Goal: Navigation & Orientation: Find specific page/section

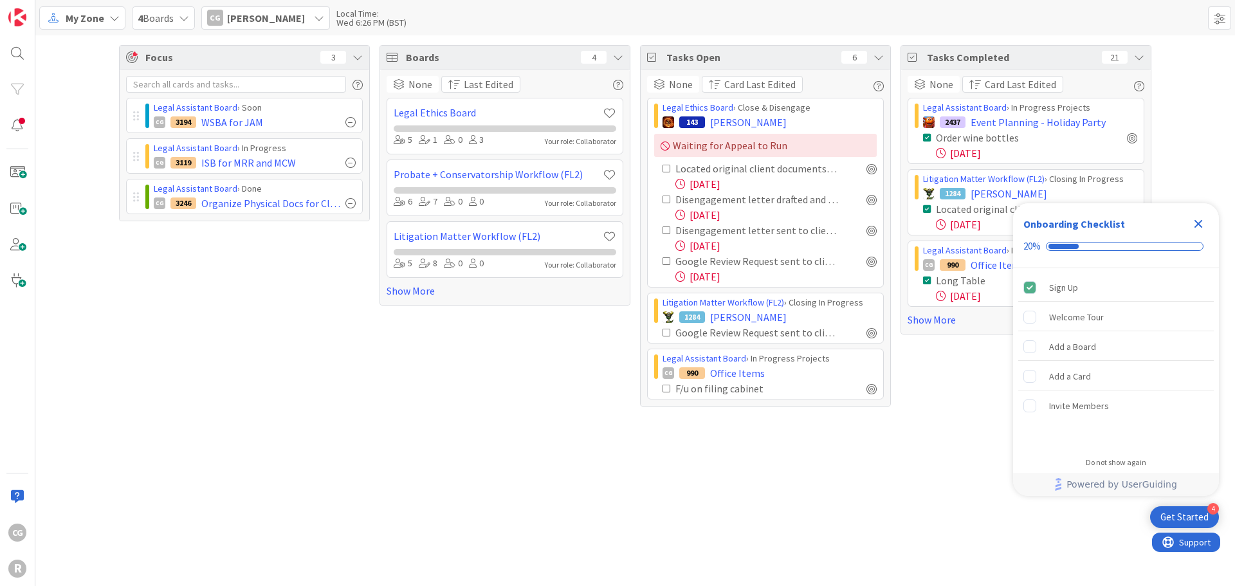
click at [1198, 219] on icon "Close Checklist" at bounding box center [1198, 223] width 15 height 15
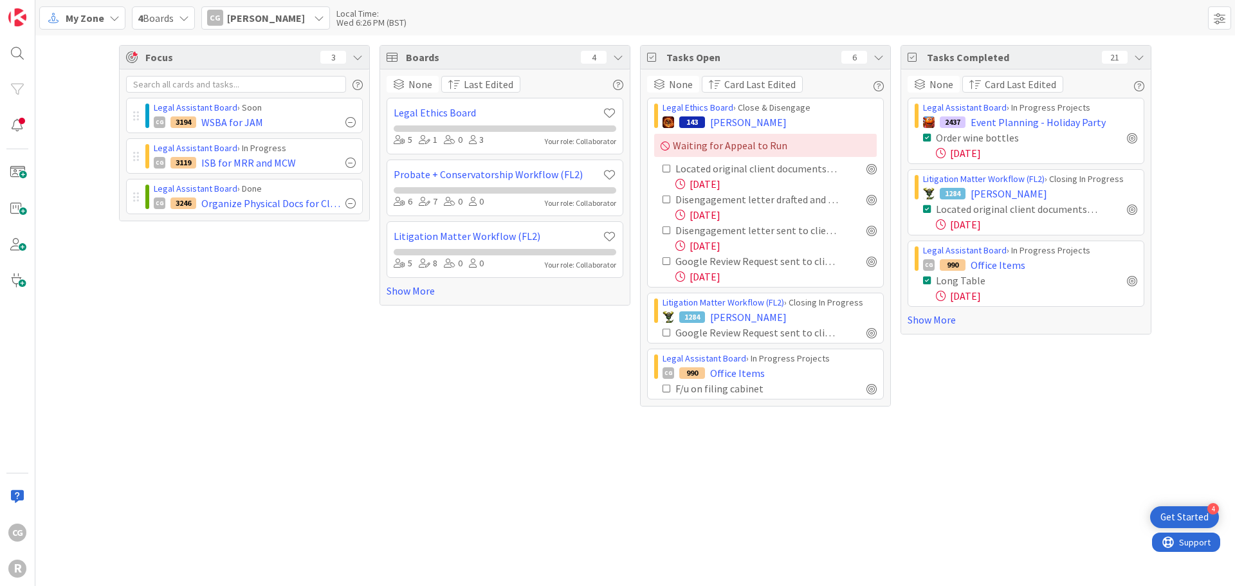
click at [100, 18] on span "My Zone" at bounding box center [85, 17] width 39 height 15
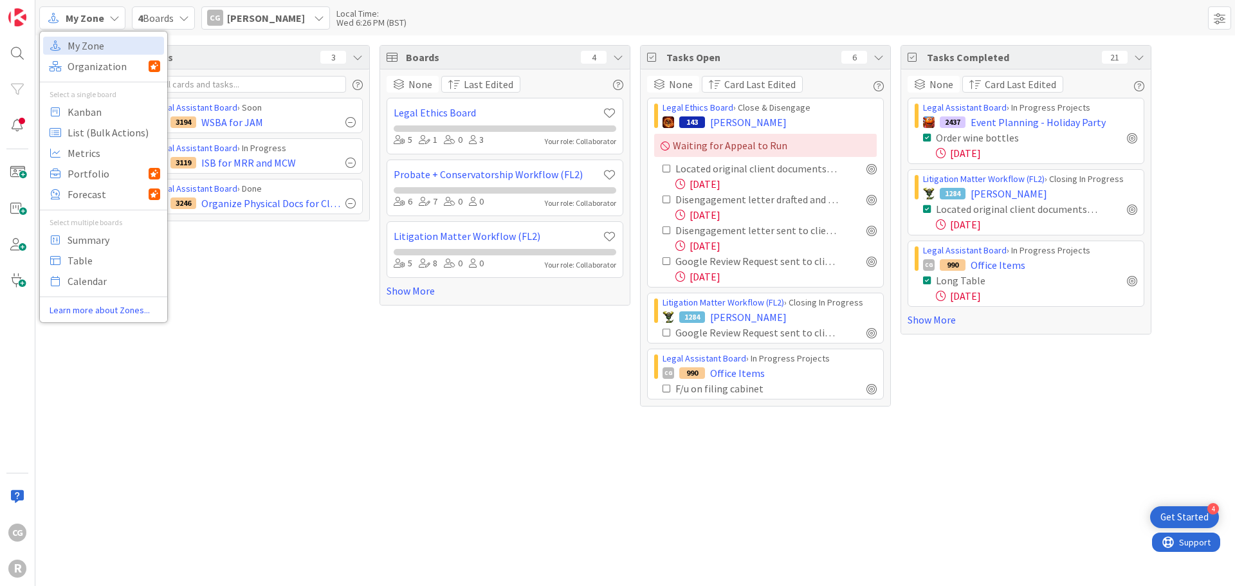
drag, startPoint x: 453, startPoint y: 453, endPoint x: 498, endPoint y: 431, distance: 50.6
click at [453, 455] on div "Focus 3 Legal Assistant Board › Soon CG 3194 WSBA for JAM Legal Assistant Board…" at bounding box center [635, 310] width 1200 height 551
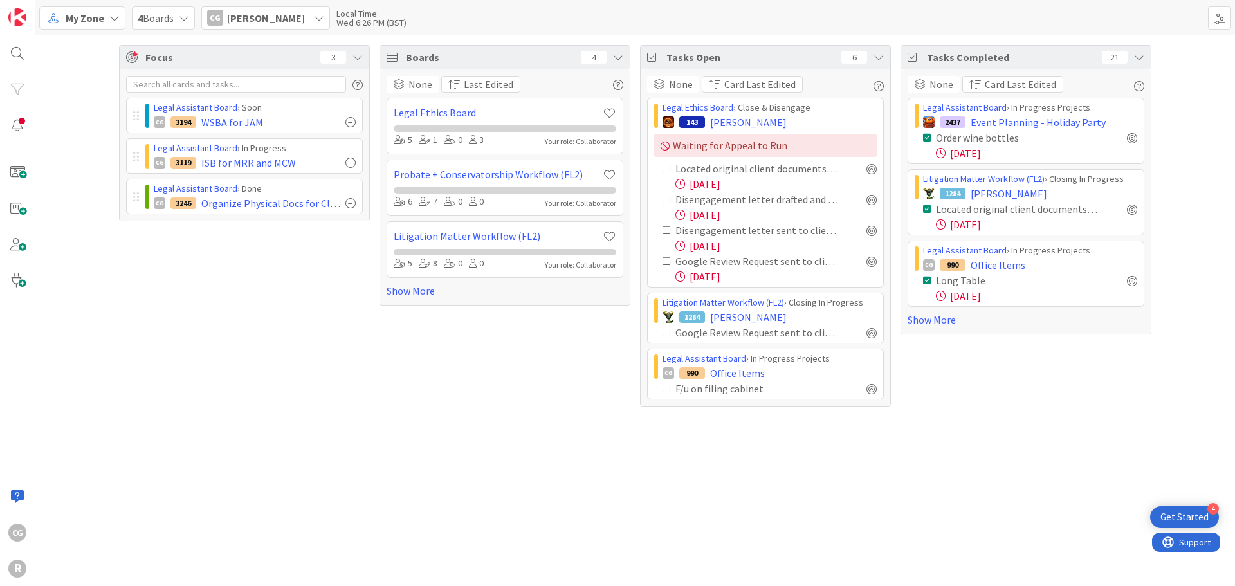
click at [82, 21] on span "My Zone" at bounding box center [85, 17] width 39 height 15
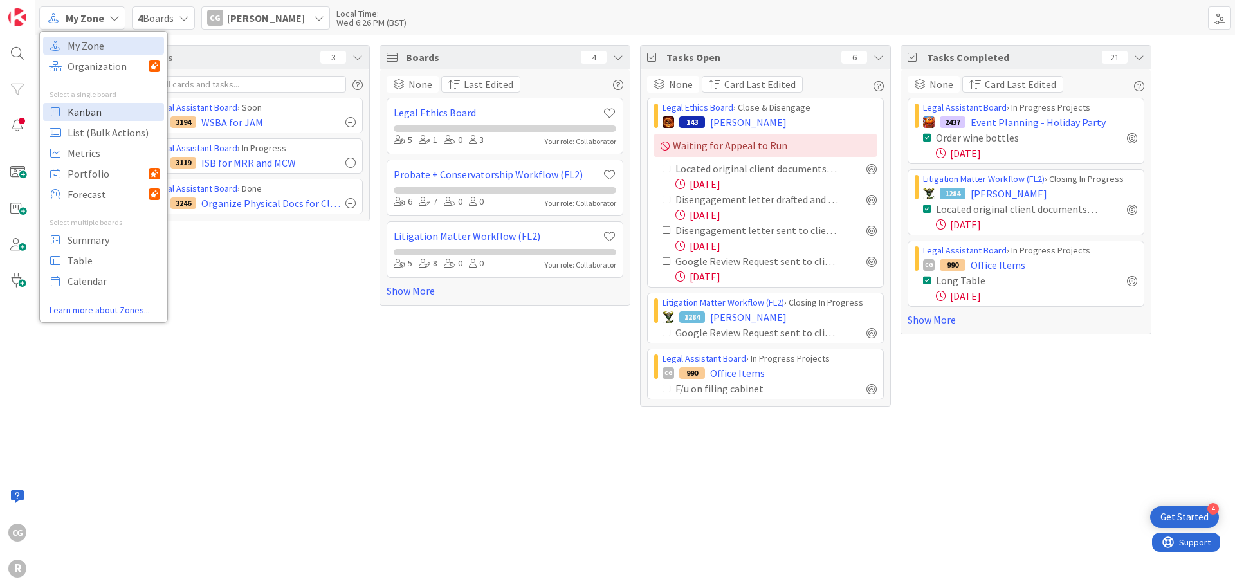
click at [84, 107] on span "Kanban" at bounding box center [114, 111] width 93 height 19
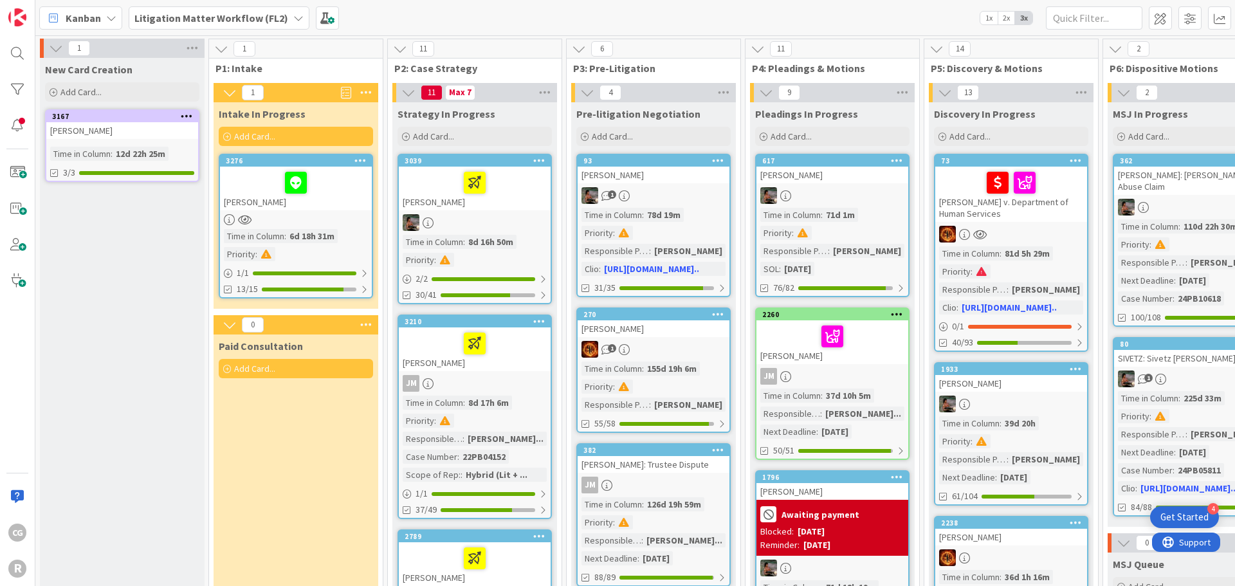
click at [217, 6] on div "Litigation Matter Workflow (FL2)" at bounding box center [219, 17] width 181 height 23
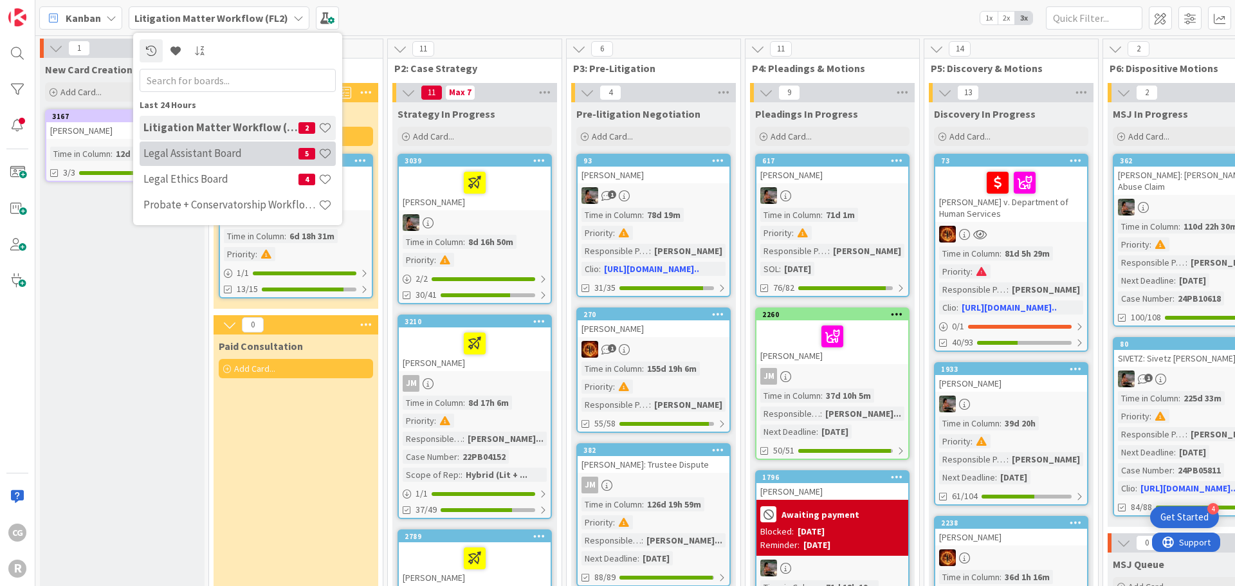
click at [201, 145] on div "Legal Assistant Board 5" at bounding box center [238, 154] width 196 height 24
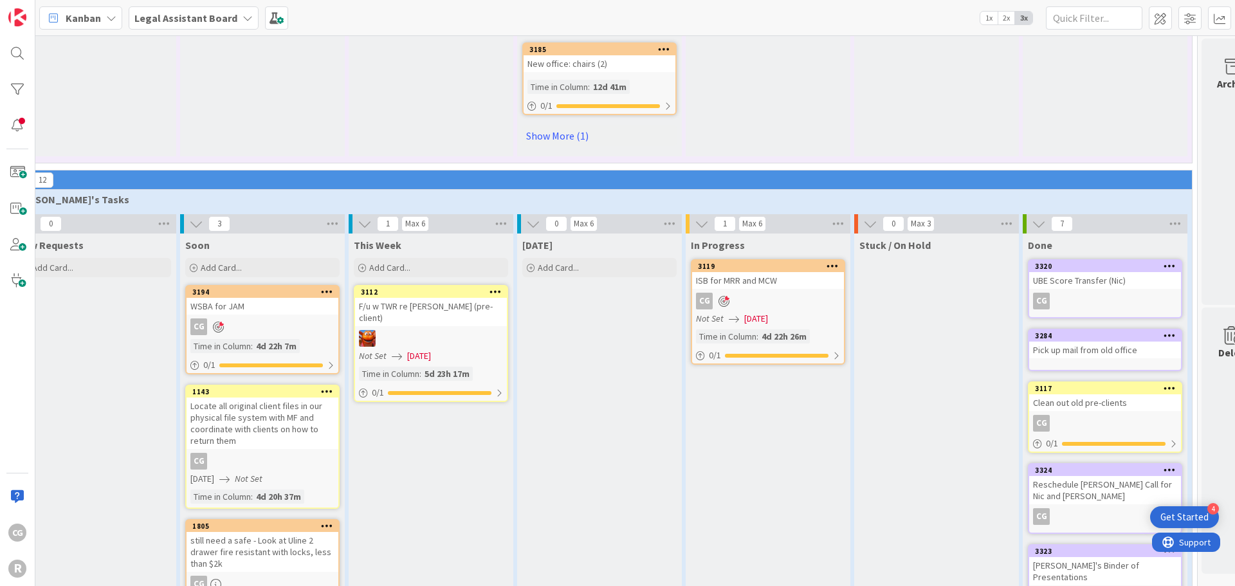
scroll to position [1337, 39]
